Goal: Transaction & Acquisition: Purchase product/service

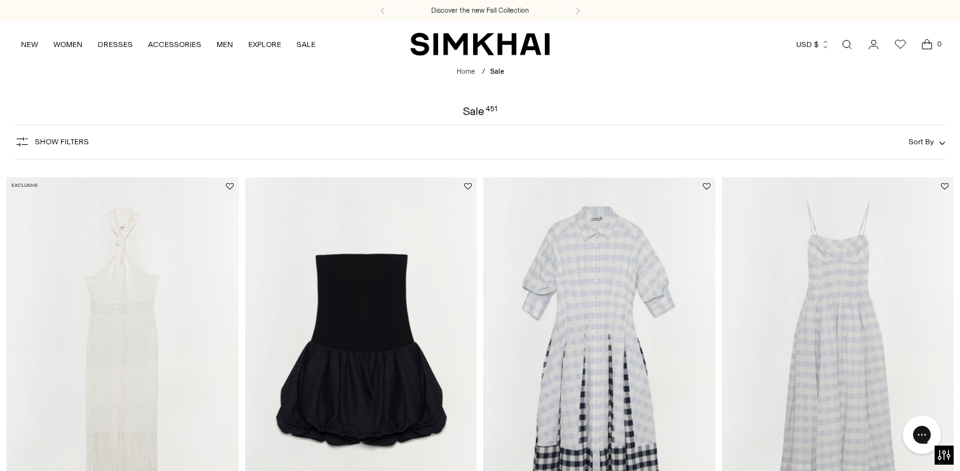
click at [494, 39] on img "SIMKHAI" at bounding box center [480, 44] width 140 height 25
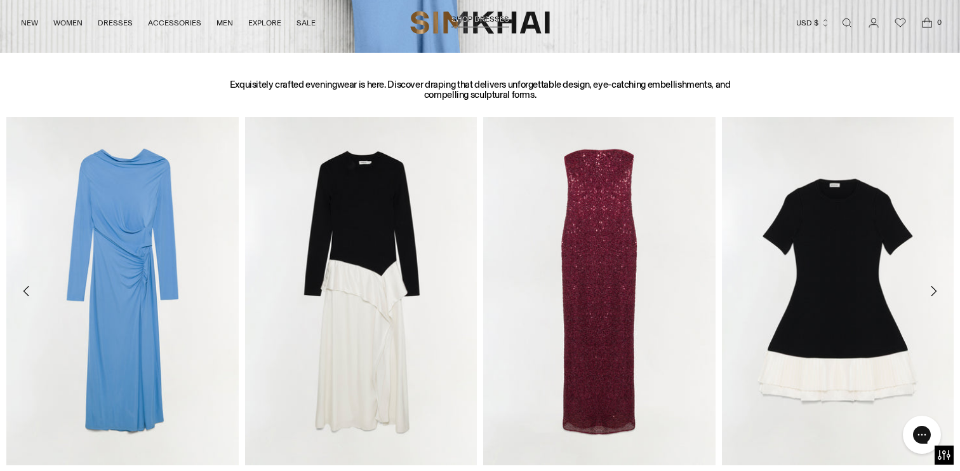
scroll to position [1486, 0]
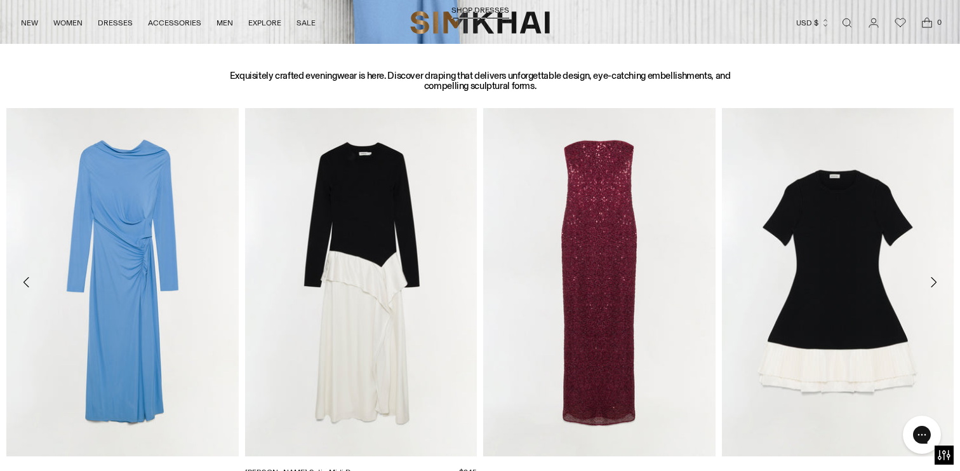
click at [0, 0] on img "Ornella Knit Satin Midi Dress" at bounding box center [0, 0] width 0 height 0
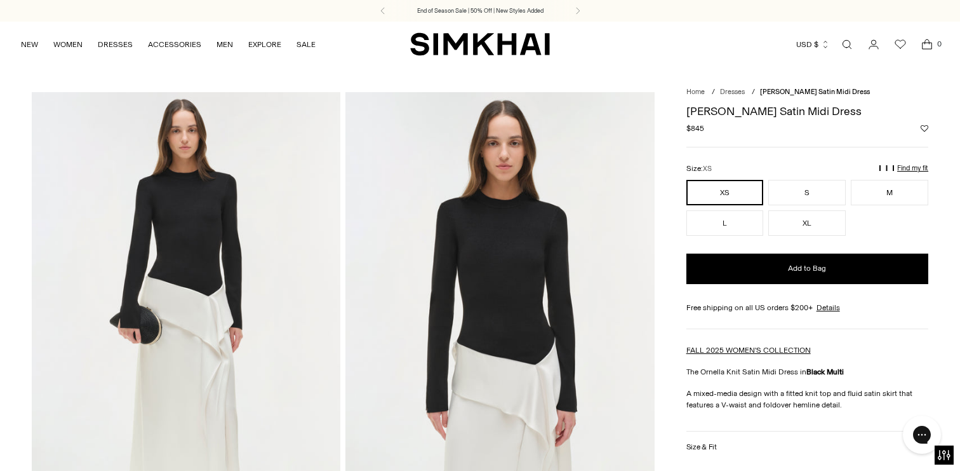
click at [485, 42] on img "SIMKHAI" at bounding box center [480, 44] width 140 height 25
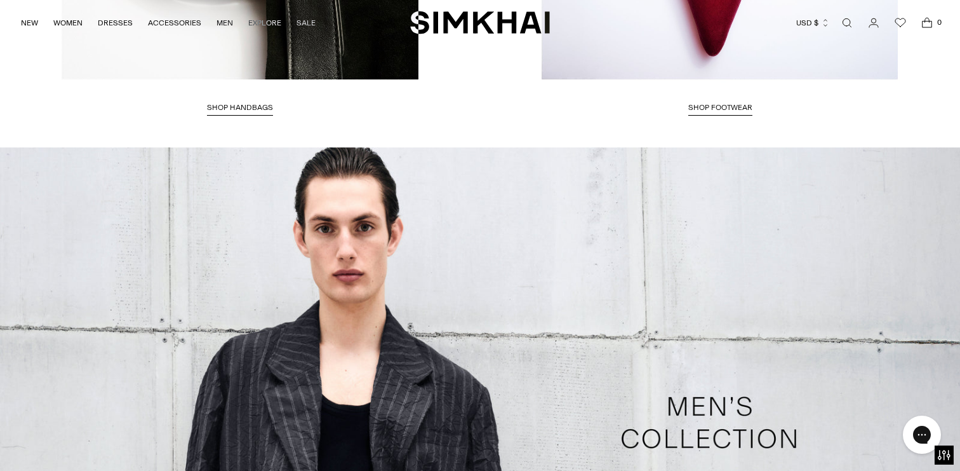
scroll to position [3001, 0]
